Goal: Answer question/provide support: Participate in discussion

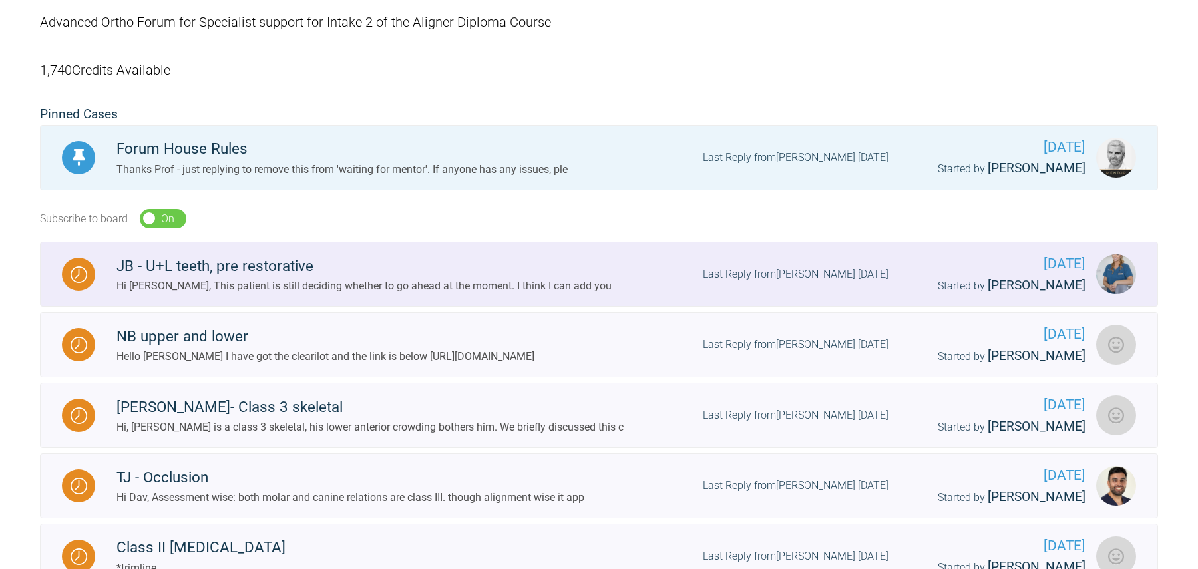
click at [470, 278] on div "JB - U+L teeth, pre restorative" at bounding box center [363, 266] width 495 height 24
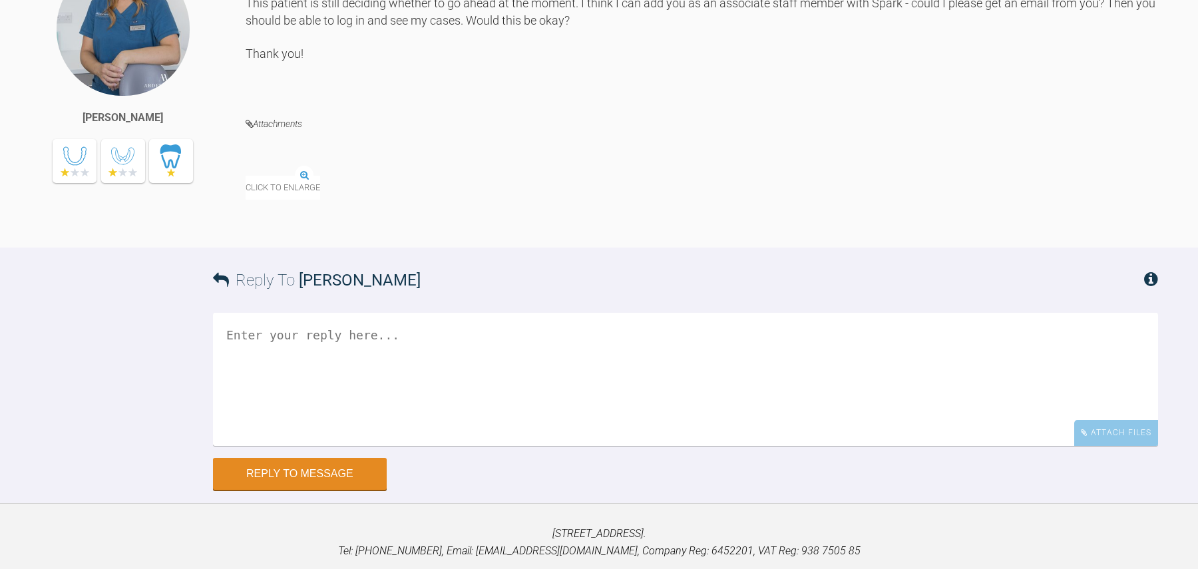
scroll to position [1496, 0]
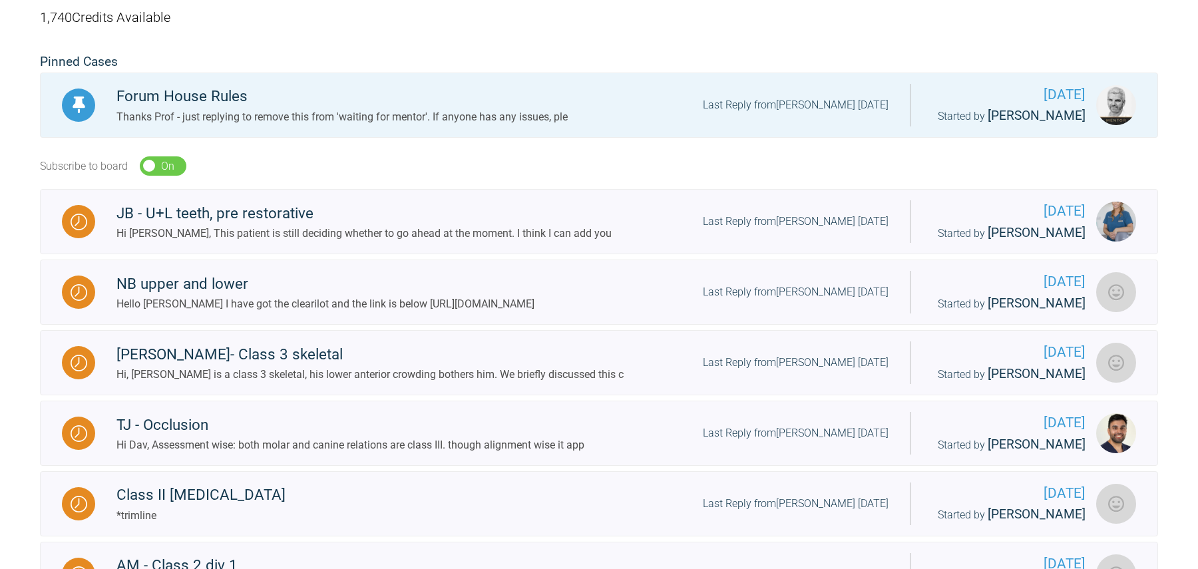
scroll to position [299, 0]
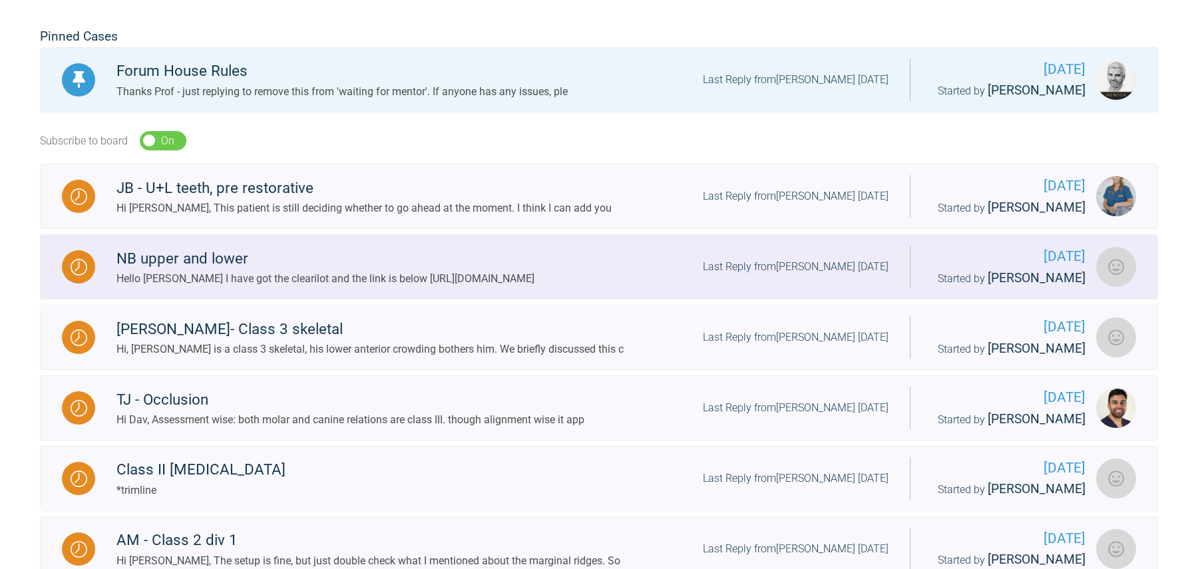
click at [323, 271] on div "NB upper and lower" at bounding box center [325, 259] width 418 height 24
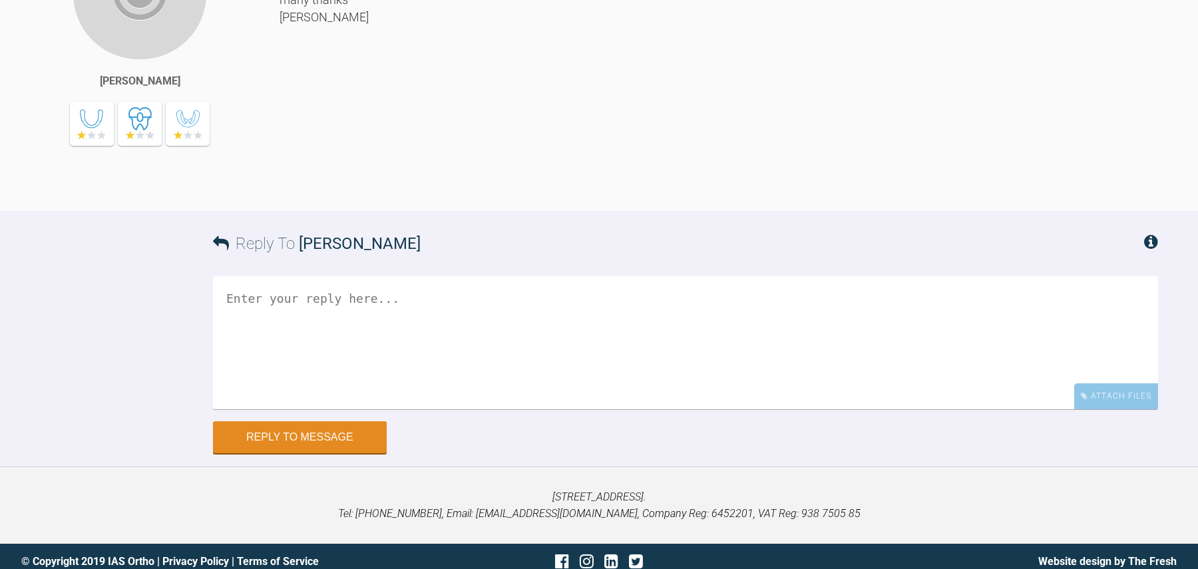
scroll to position [1670, 0]
